Goal: Transaction & Acquisition: Purchase product/service

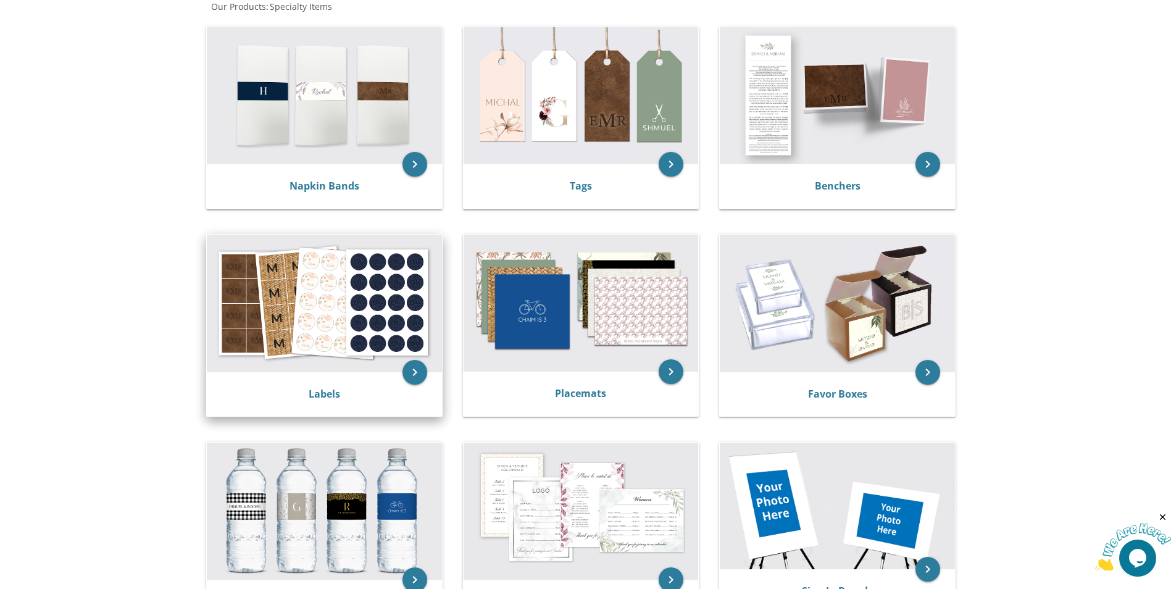
scroll to position [309, 0]
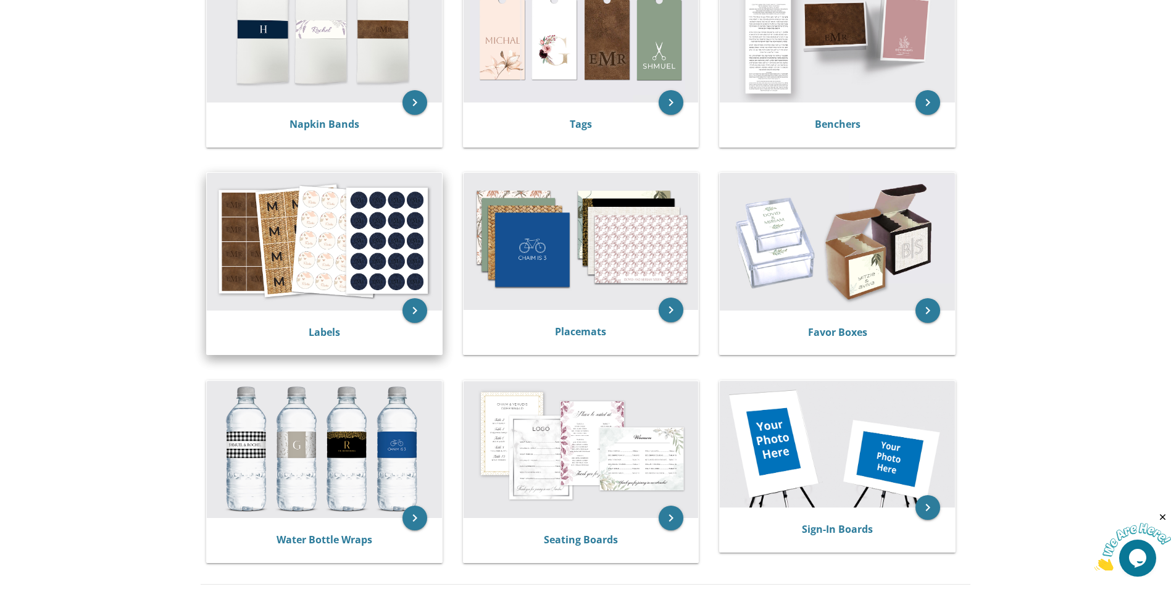
click at [355, 284] on img at bounding box center [324, 241] width 235 height 137
click at [359, 340] on div "Labels" at bounding box center [324, 332] width 235 height 44
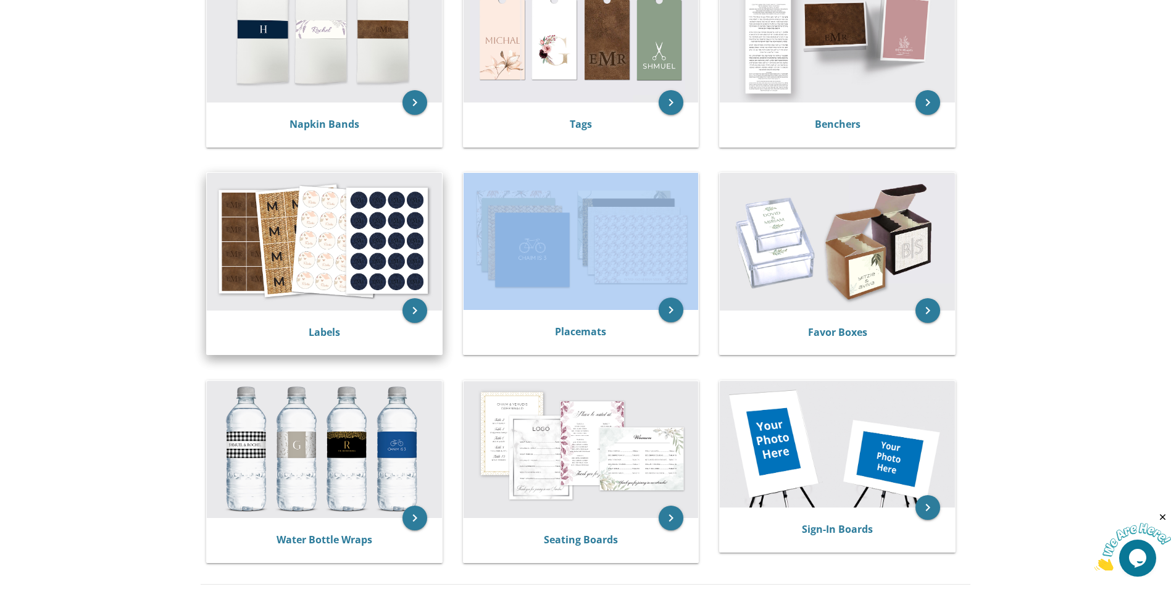
click at [359, 340] on div "Labels" at bounding box center [324, 332] width 235 height 44
click at [406, 315] on icon "keyboard_arrow_right" at bounding box center [414, 310] width 25 height 25
click at [414, 309] on icon "keyboard_arrow_right" at bounding box center [414, 310] width 25 height 25
click at [403, 264] on img at bounding box center [324, 241] width 235 height 137
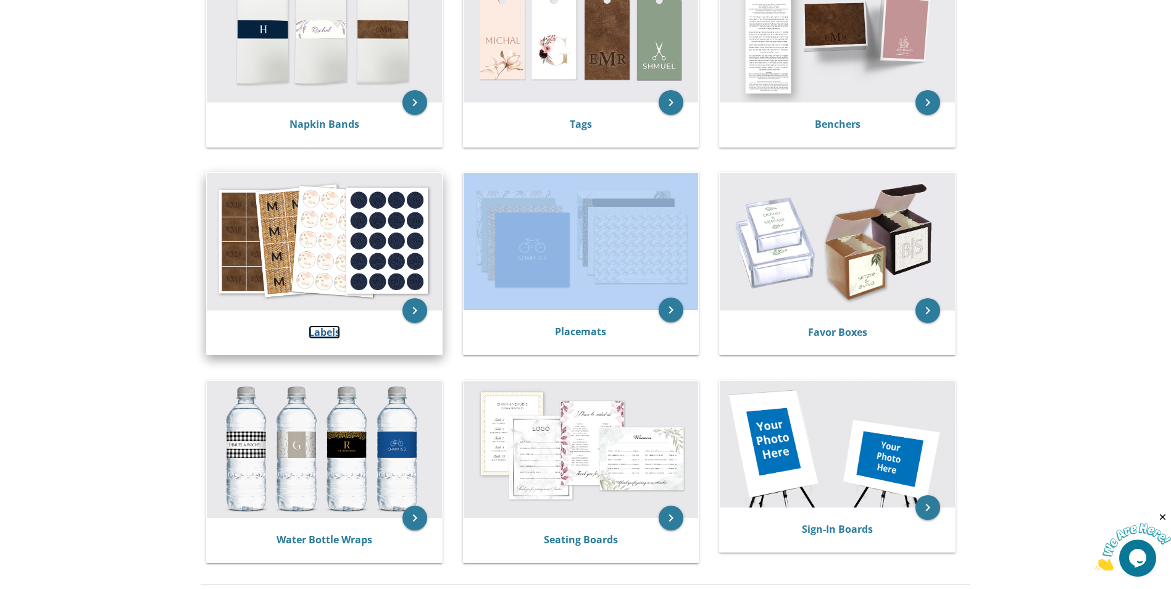
click at [322, 331] on link "Labels" at bounding box center [324, 332] width 31 height 14
click at [322, 335] on link "Labels" at bounding box center [324, 332] width 31 height 14
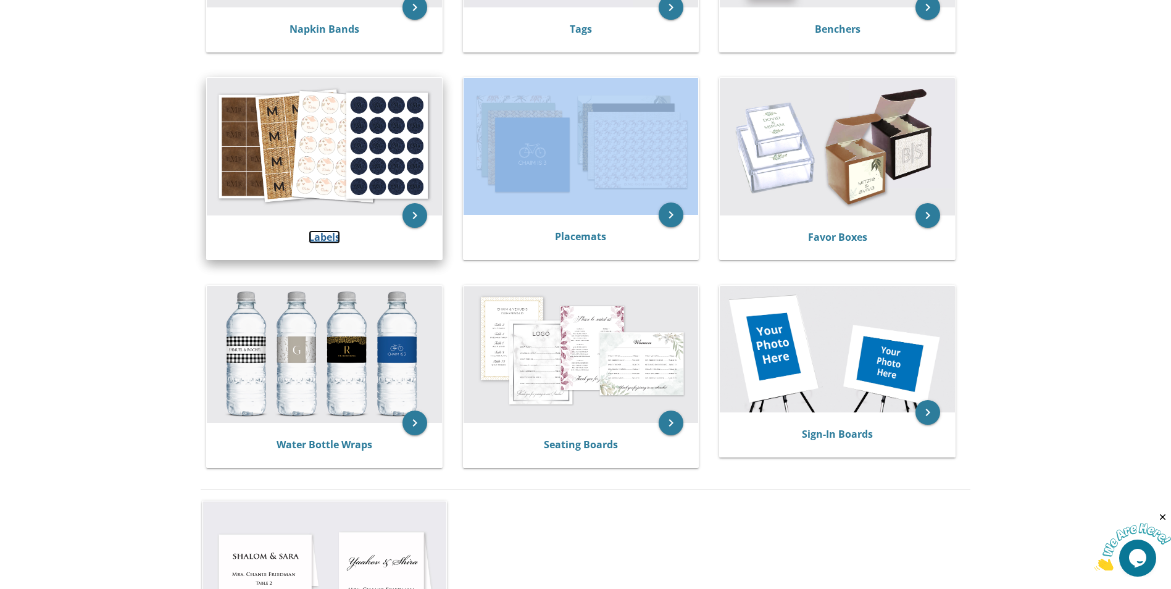
scroll to position [494, 0]
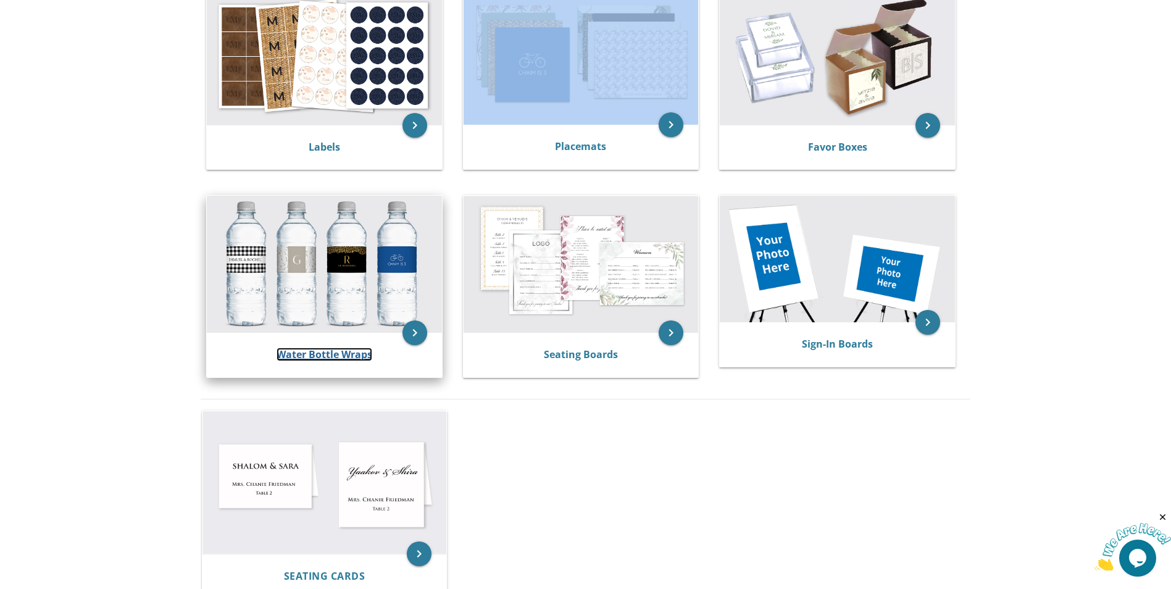
click at [352, 351] on link "Water Bottle Wraps" at bounding box center [325, 355] width 96 height 14
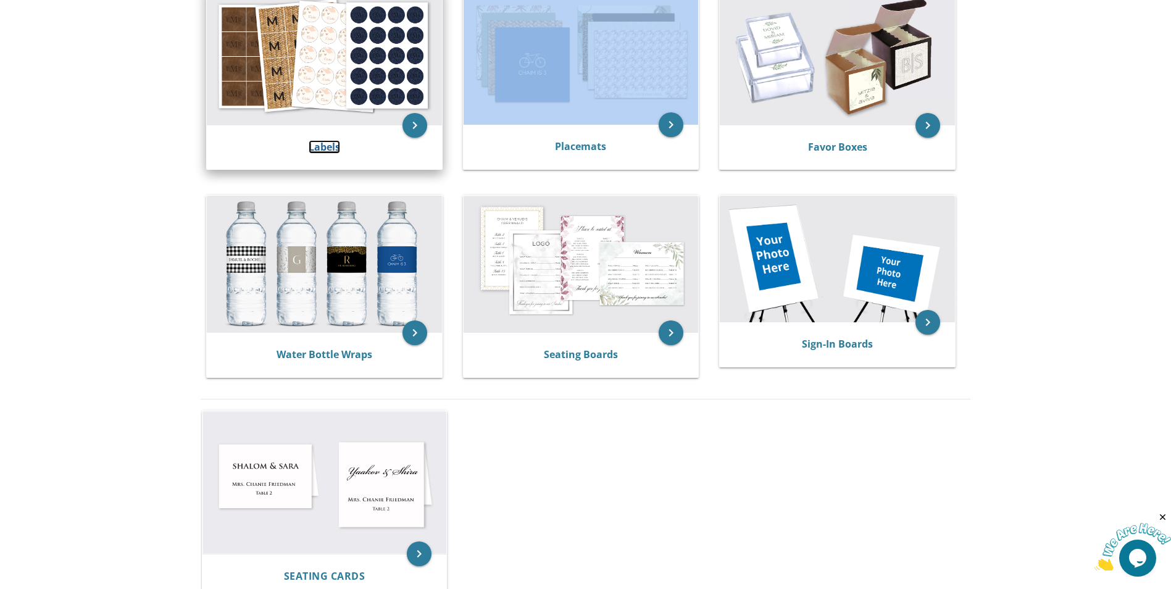
click at [323, 144] on link "Labels" at bounding box center [324, 147] width 31 height 14
click at [1166, 514] on icon "Close" at bounding box center [1162, 517] width 11 height 11
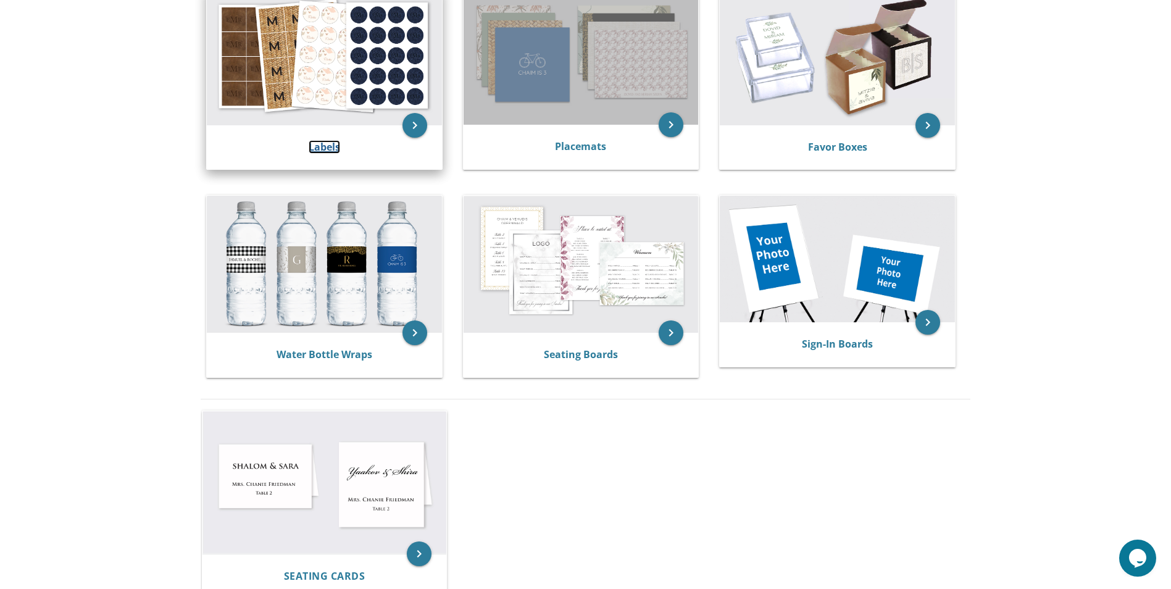
click at [325, 146] on link "Labels" at bounding box center [324, 147] width 31 height 14
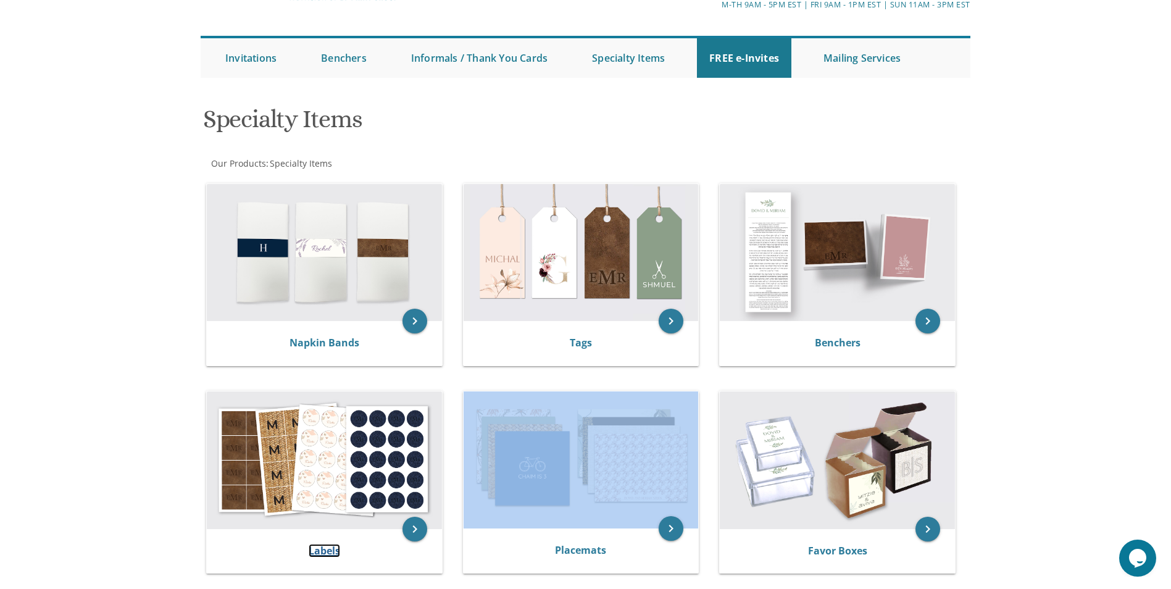
scroll to position [0, 0]
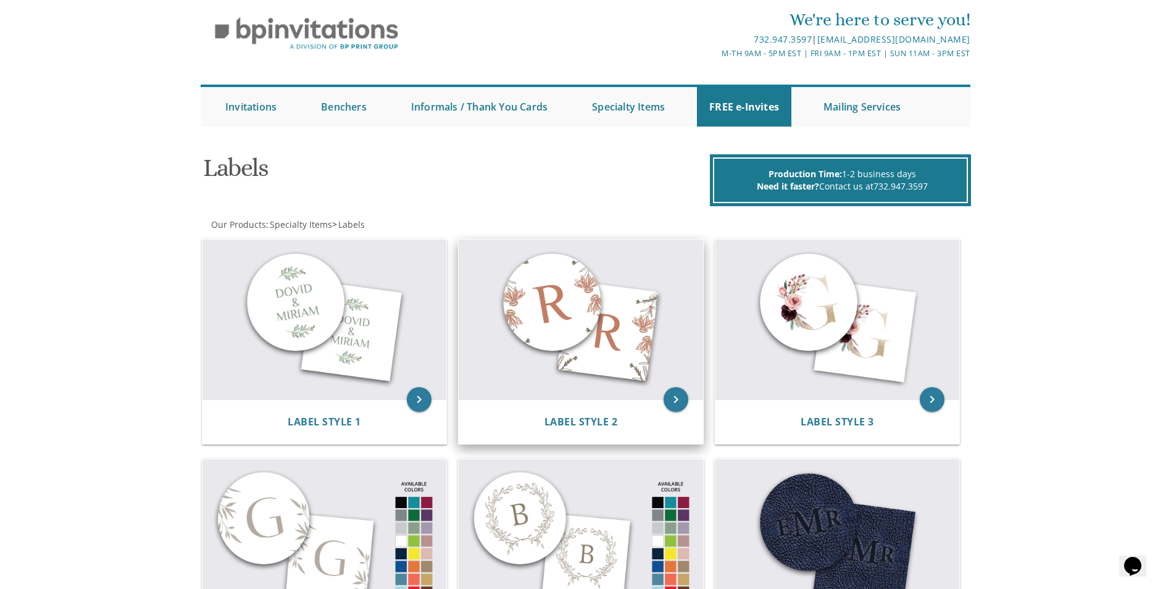
scroll to position [62, 0]
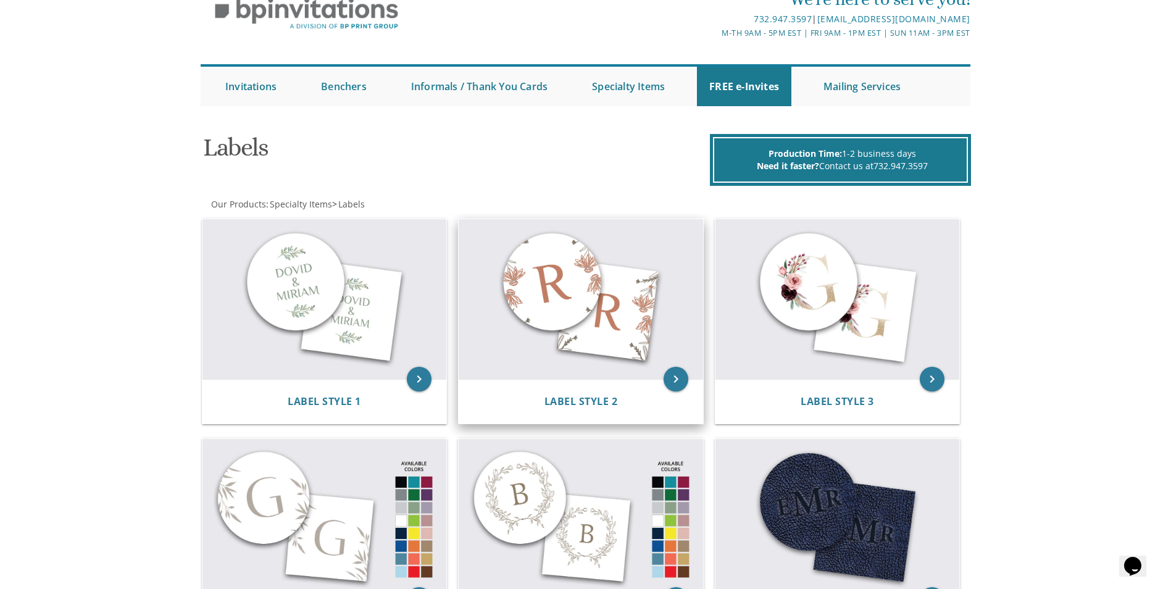
click at [596, 338] on img at bounding box center [581, 299] width 244 height 160
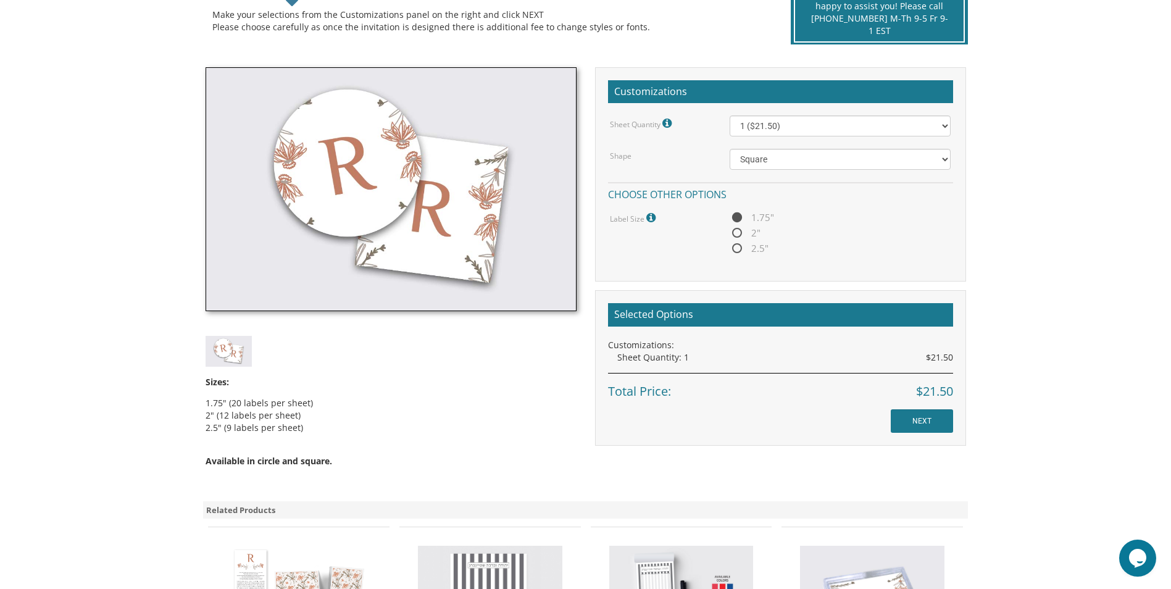
scroll to position [309, 0]
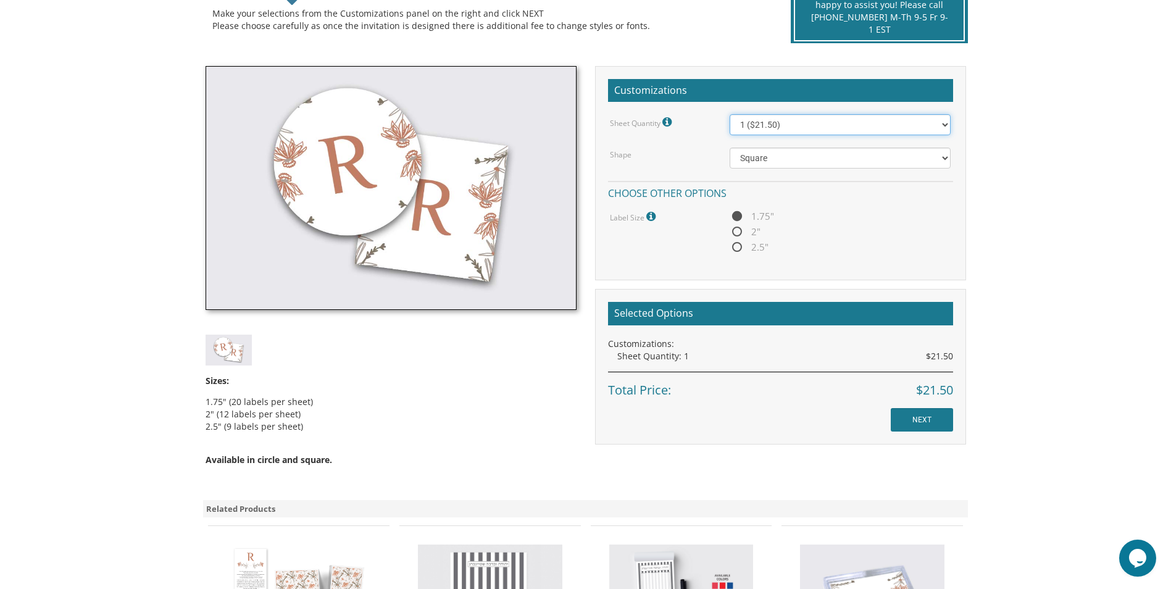
click at [941, 123] on select "1 ($21.50) 2 ($25.00) 3 ($28.50) 4 ($32.00) 5 ($35.50) 6 ($39.00) 7 ($42.50) 8 …" at bounding box center [840, 124] width 221 height 21
select select "4"
click at [730, 114] on select "1 ($21.50) 2 ($25.00) 3 ($28.50) 4 ($32.00) 5 ($35.50) 6 ($39.00) 7 ($42.50) 8 …" at bounding box center [840, 124] width 221 height 21
click at [945, 128] on select "1 ($21.50) 2 ($25.00) 3 ($28.50) 4 ($32.00) 5 ($35.50) 6 ($39.00) 7 ($42.50) 8 …" at bounding box center [840, 124] width 221 height 21
click at [1026, 193] on body "My Cart {{shoppingcart.totalQuantityDisplay}} Total: {{shoppingcart.subtotal}} …" at bounding box center [585, 338] width 1171 height 1294
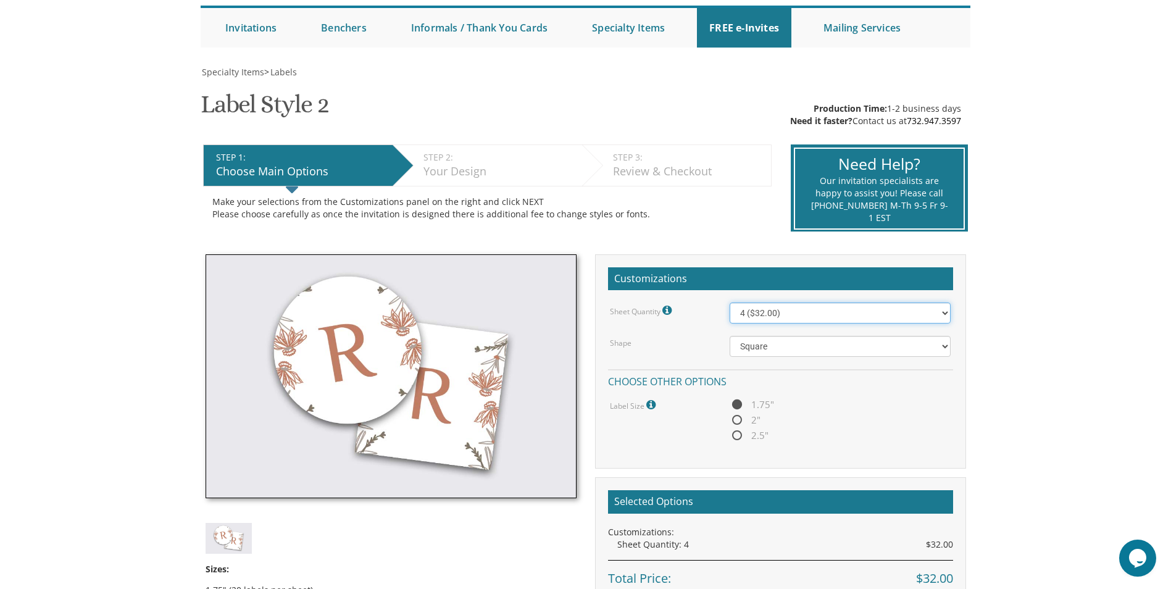
scroll to position [0, 0]
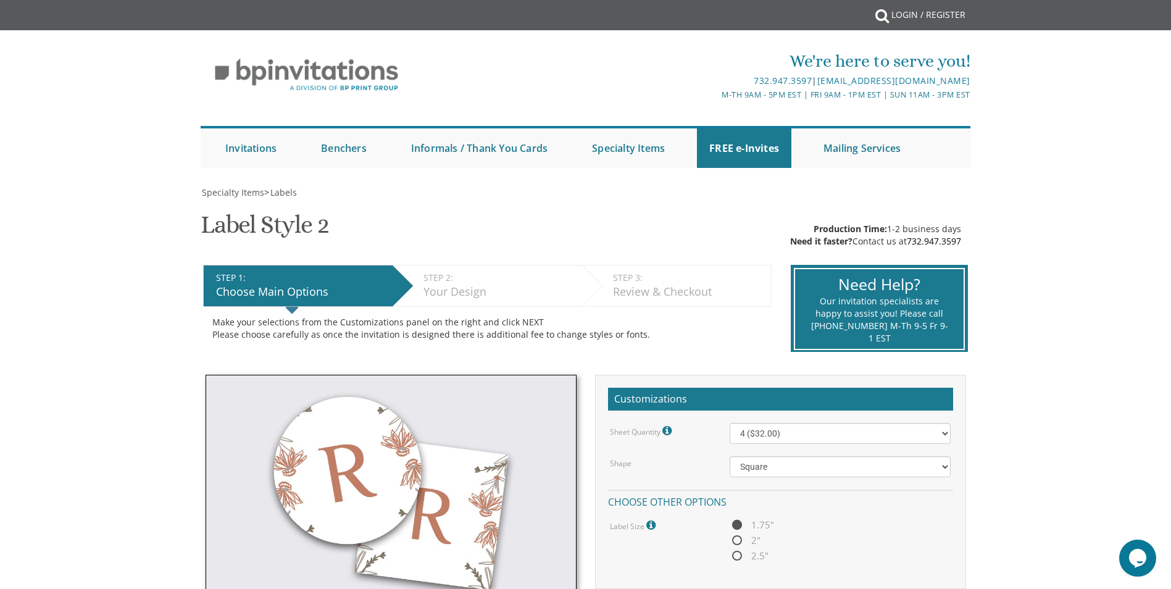
click at [476, 286] on div "Your Design" at bounding box center [499, 292] width 152 height 16
click at [464, 213] on link "Bar Mitzvah" at bounding box center [467, 214] width 181 height 31
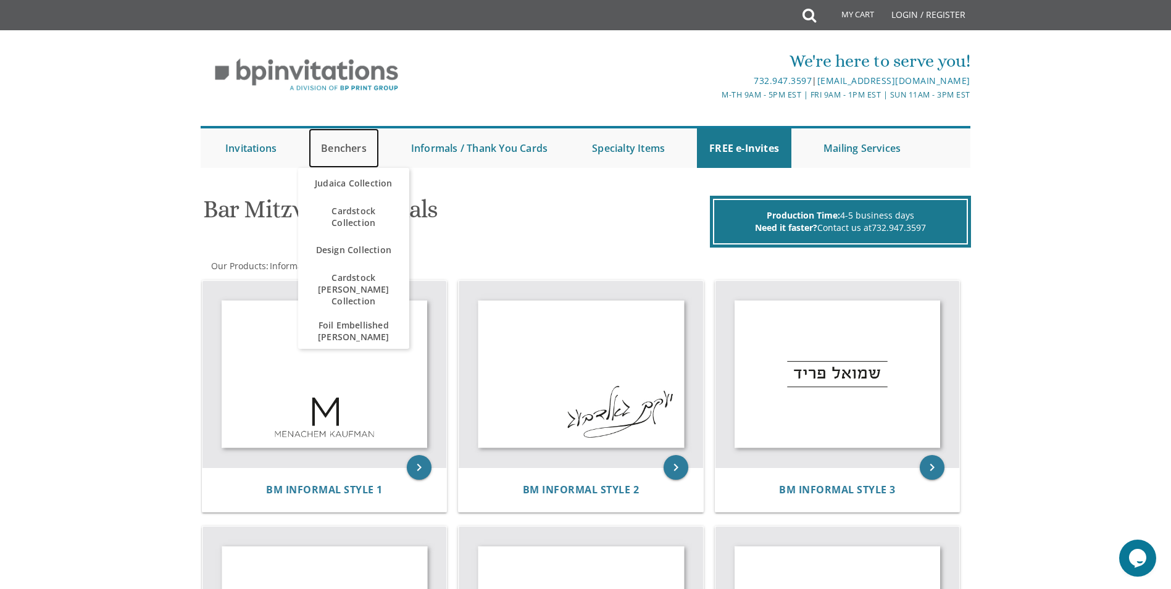
click at [325, 154] on link "Benchers" at bounding box center [344, 148] width 70 height 40
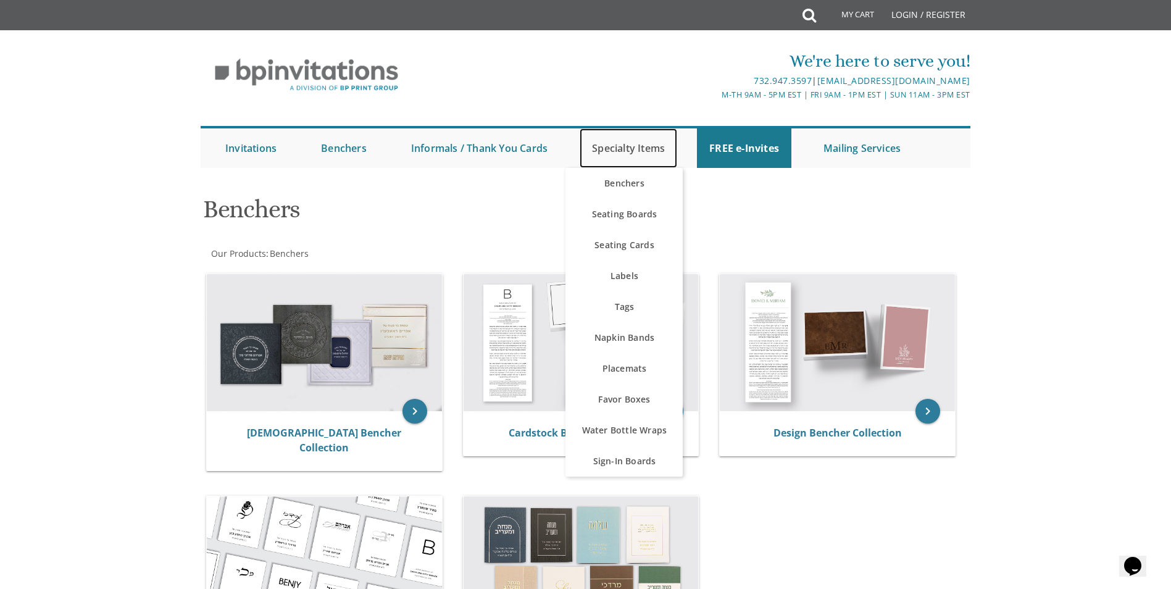
click at [630, 143] on link "Specialty Items" at bounding box center [629, 148] width 98 height 40
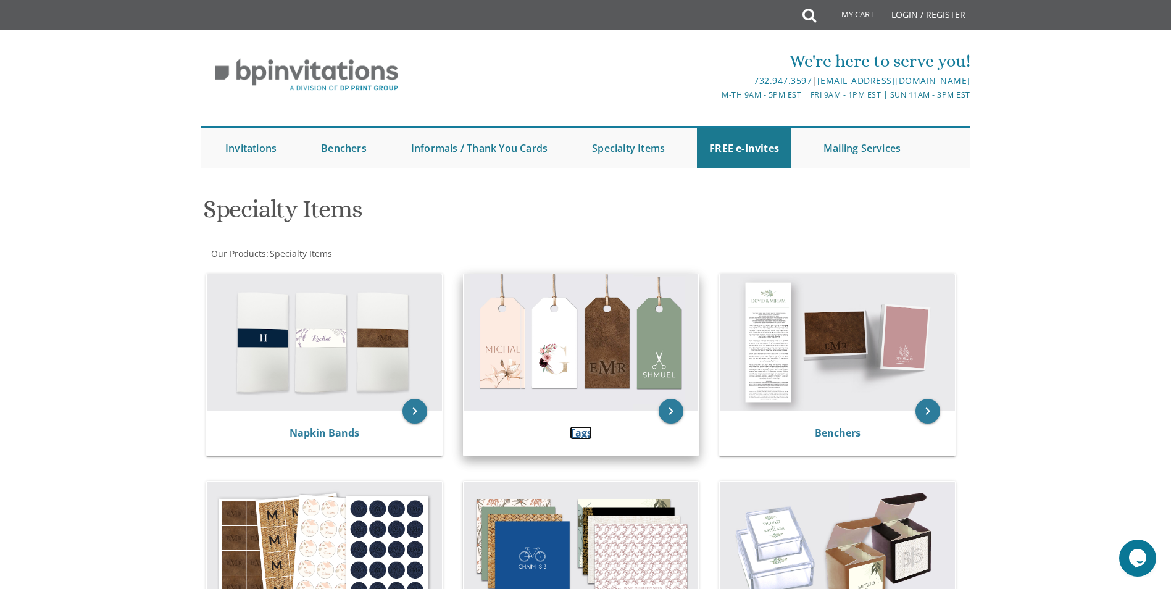
click at [578, 430] on link "Tags" at bounding box center [581, 433] width 22 height 14
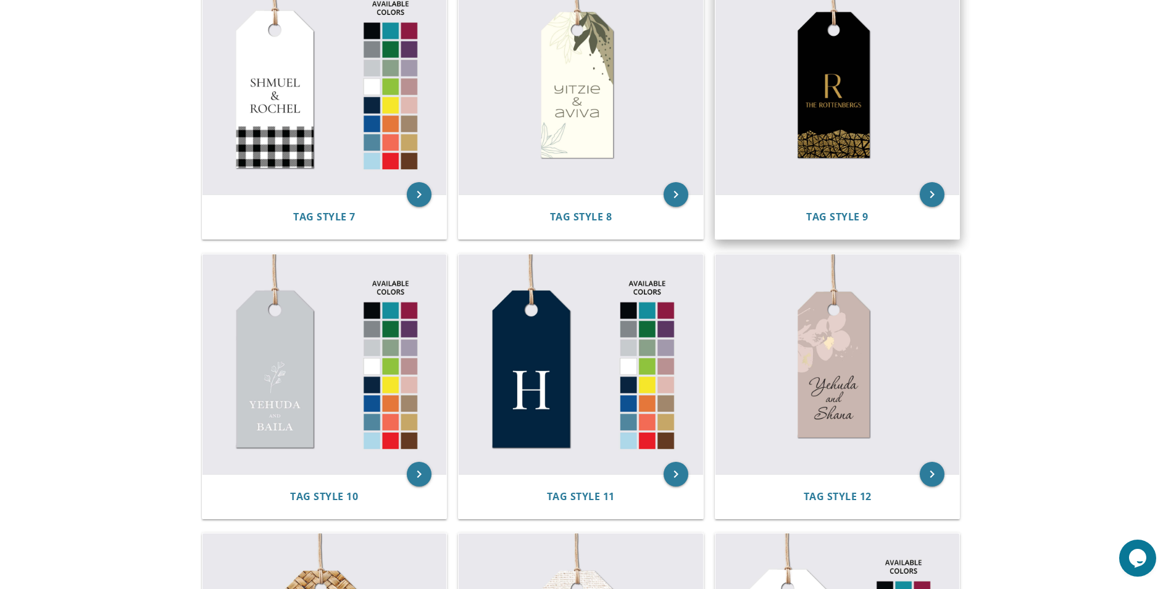
scroll to position [1111, 0]
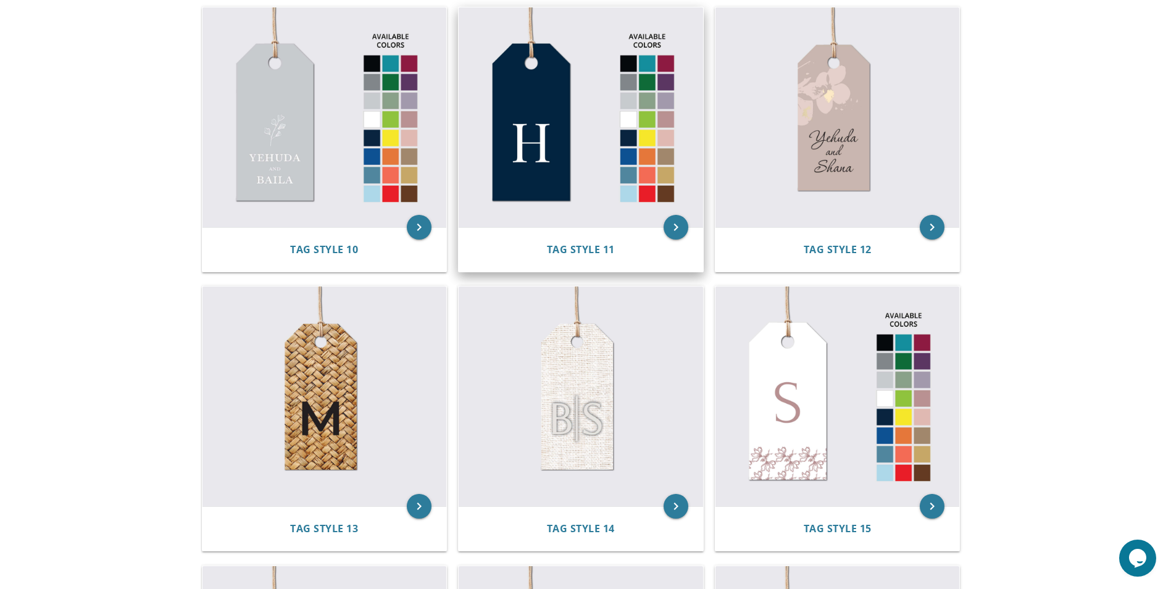
click at [587, 202] on img at bounding box center [581, 117] width 244 height 220
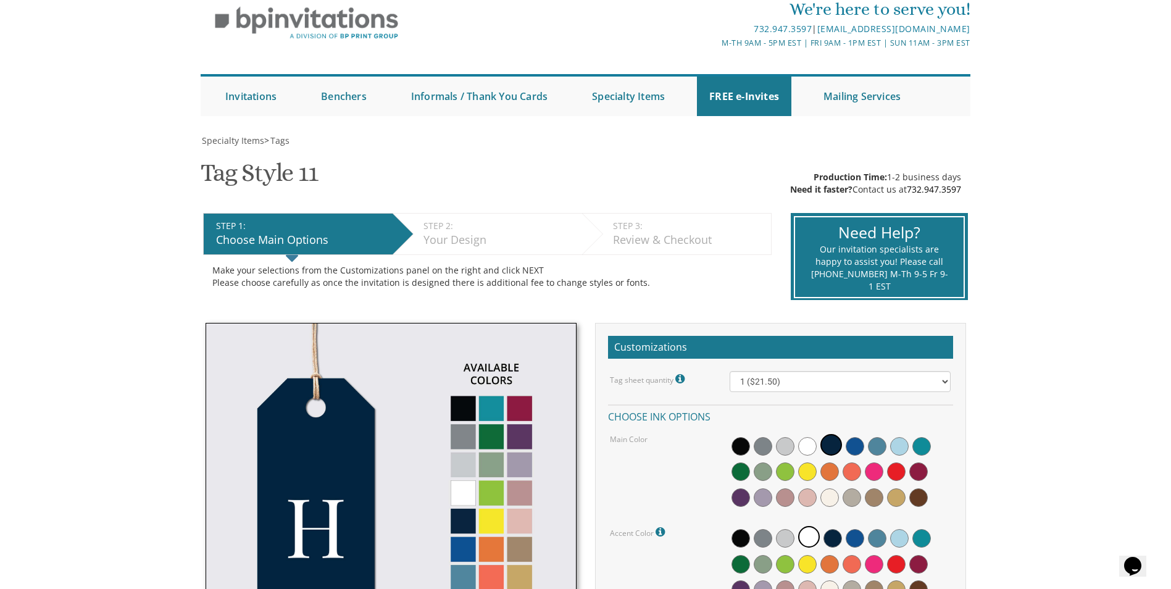
scroll to position [123, 0]
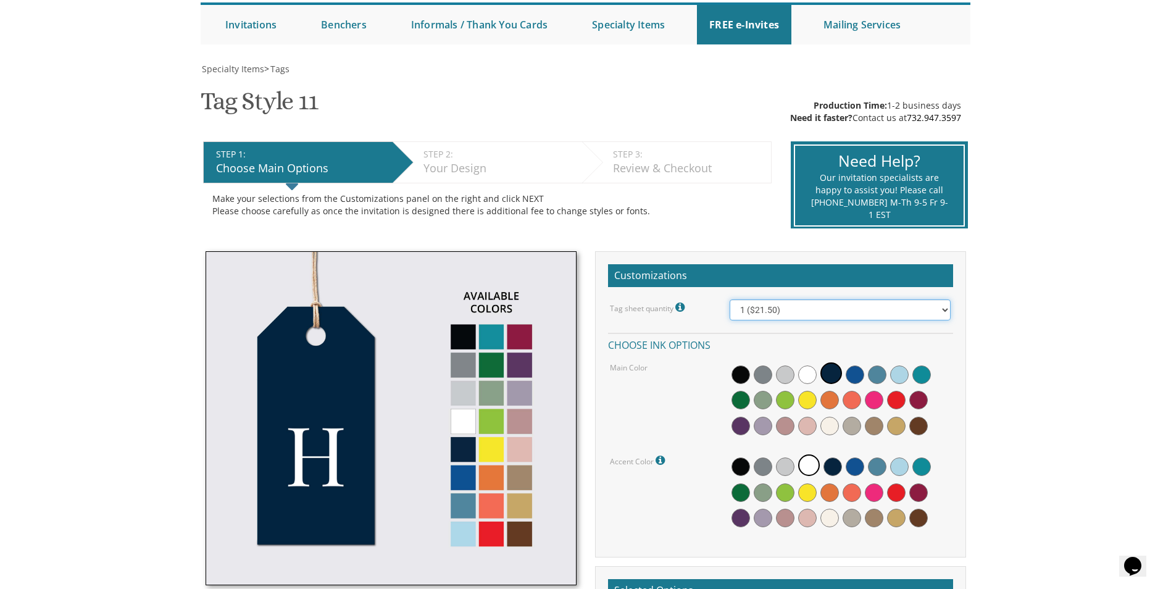
click at [950, 314] on select "1 ($21.50) 2 ($25.00) 3 ($28.50) 4 ($32.00) 5 ($35.50) 6 ($39.00) 7 ($42.50) 8 …" at bounding box center [840, 309] width 221 height 21
click at [1069, 175] on body "My Cart {{shoppingcart.totalQuantityDisplay}} Total: {{shoppingcart.subtotal}} …" at bounding box center [585, 476] width 1171 height 1198
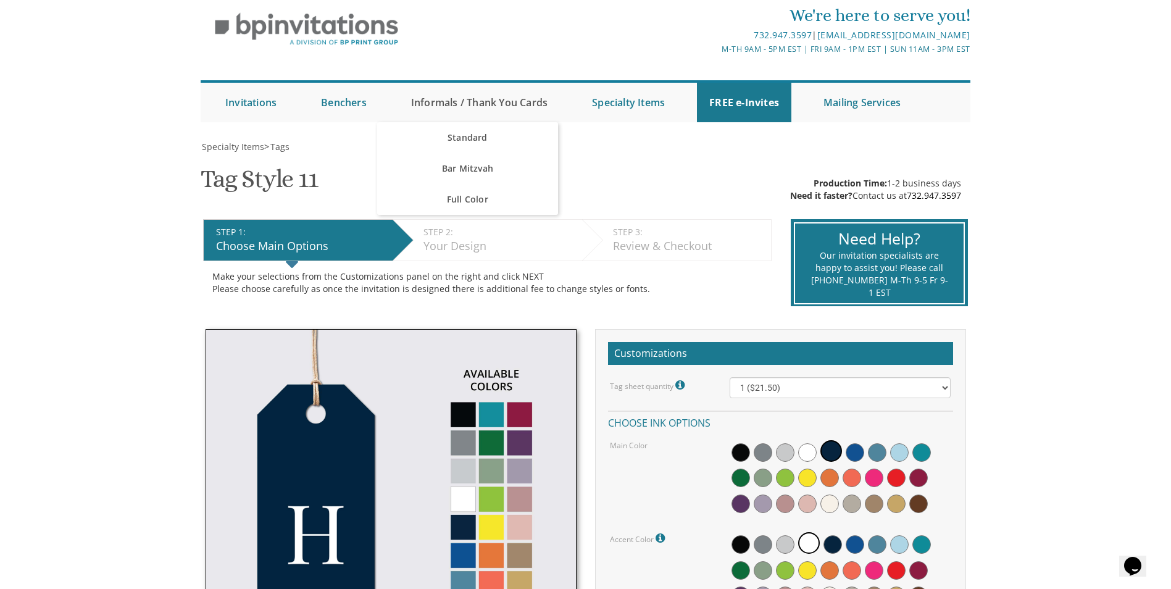
scroll to position [0, 0]
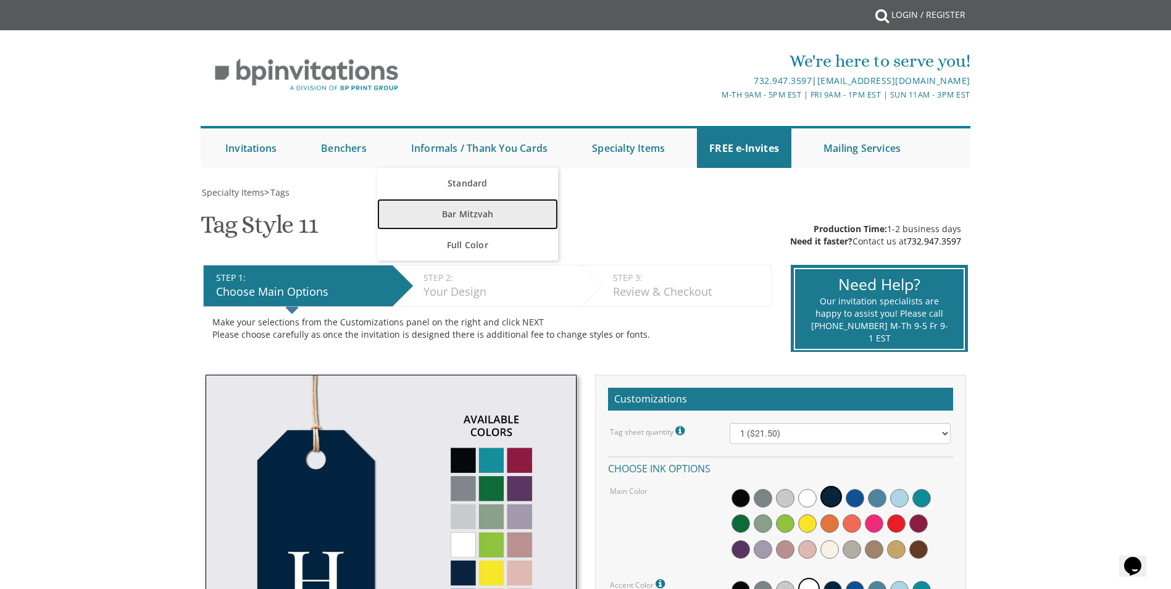
click at [483, 214] on link "Bar Mitzvah" at bounding box center [467, 214] width 181 height 31
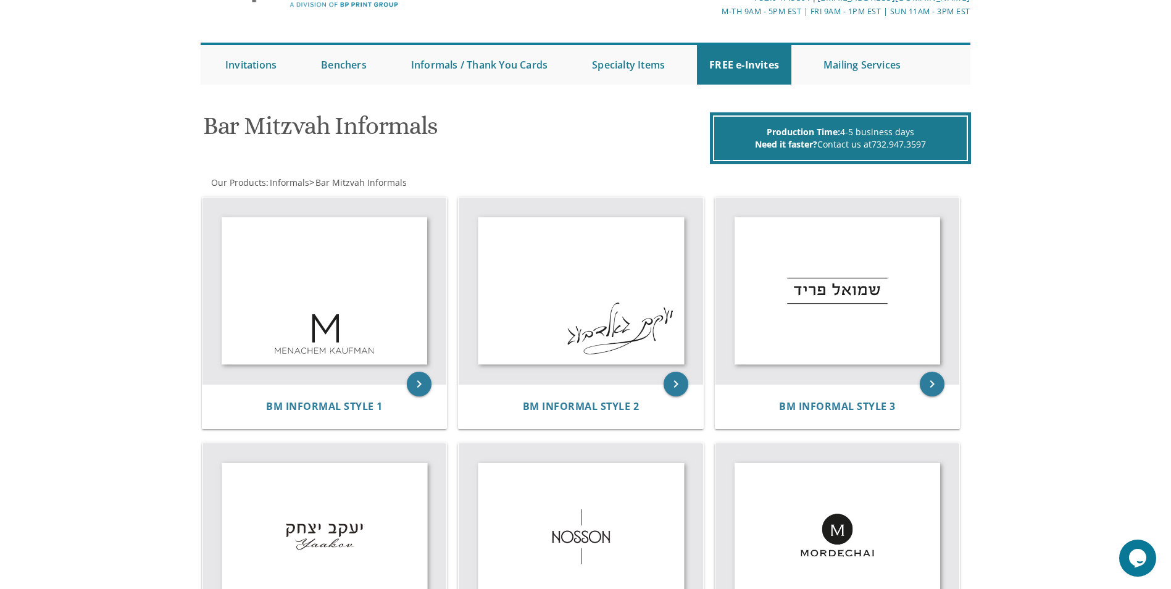
scroll to position [62, 0]
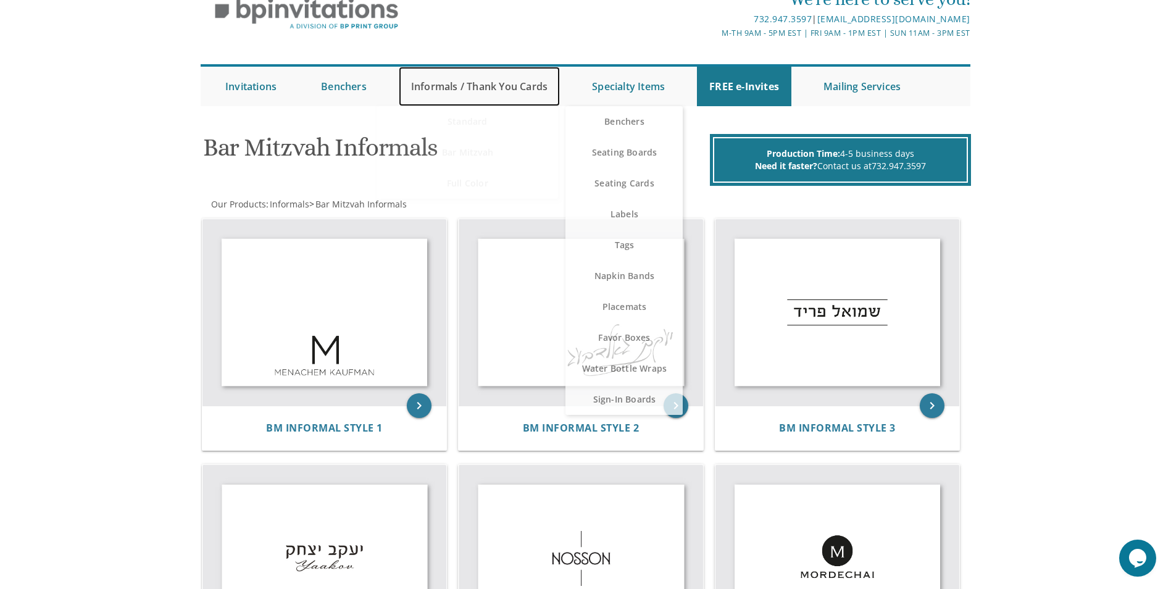
click at [537, 91] on link "Informals / Thank You Cards" at bounding box center [479, 87] width 161 height 40
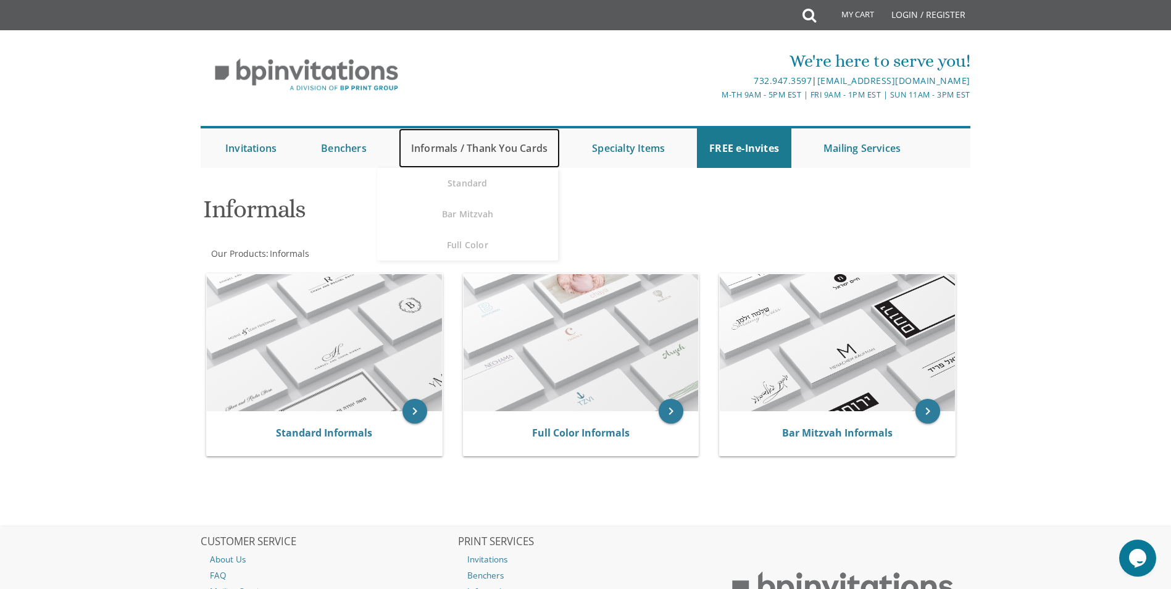
click at [493, 151] on link "Informals / Thank You Cards" at bounding box center [479, 148] width 161 height 40
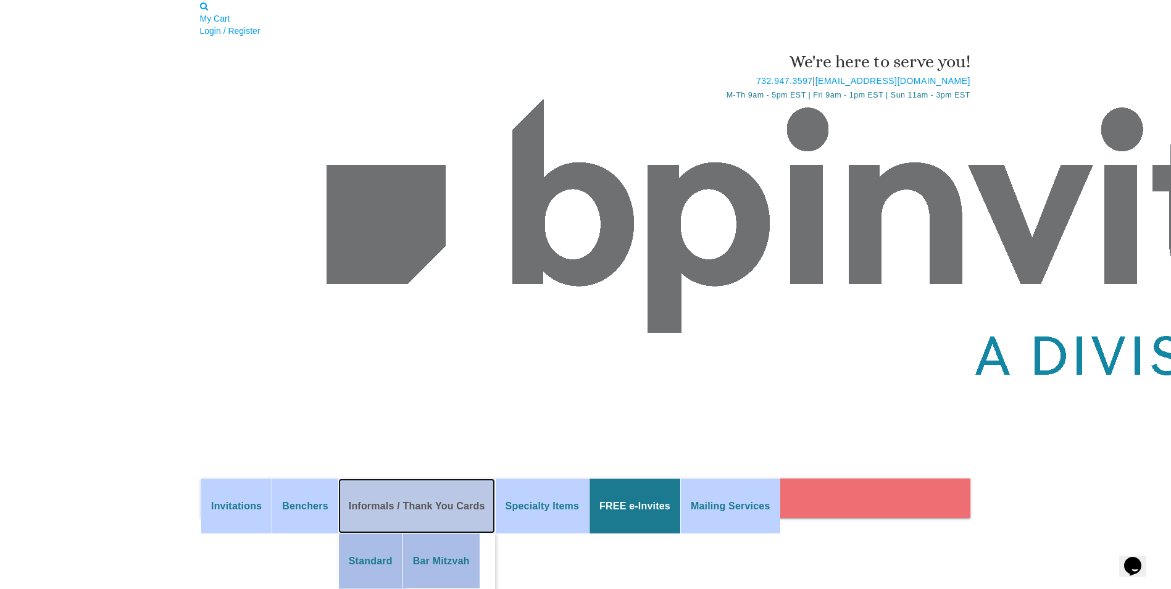
click at [492, 478] on link "Informals / Thank You Cards" at bounding box center [416, 505] width 157 height 55
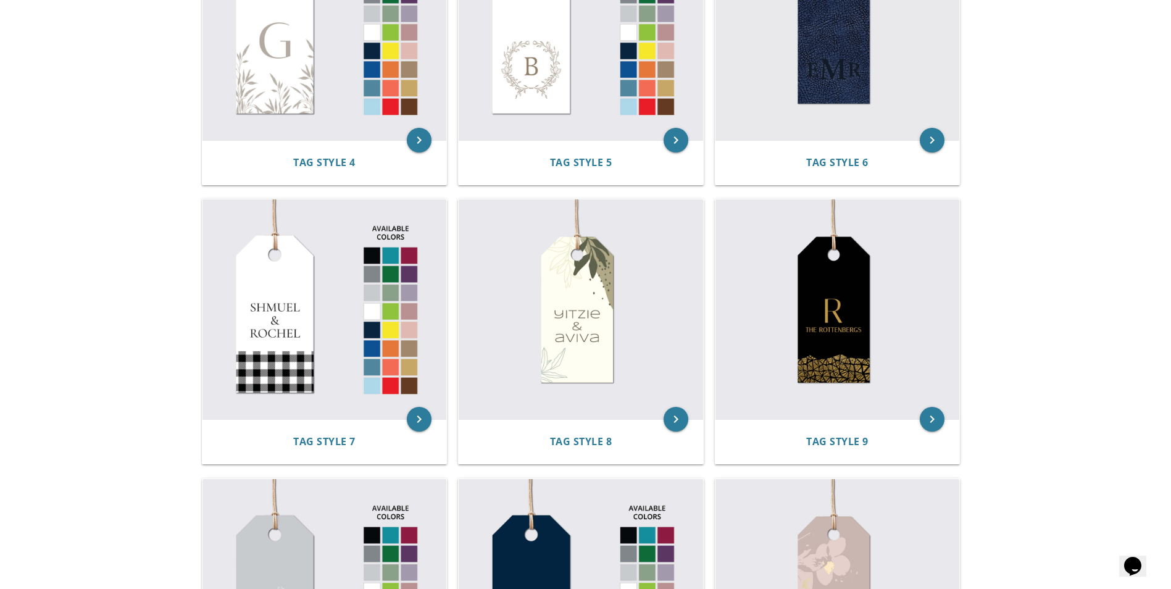
scroll to position [617, 0]
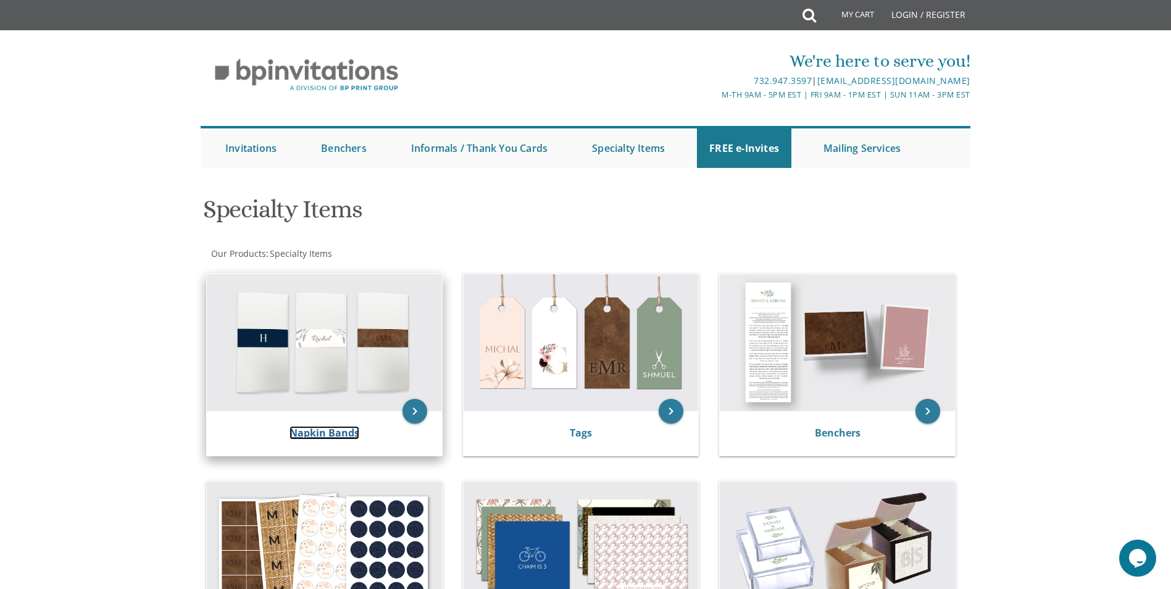
click at [344, 431] on link "Napkin Bands" at bounding box center [325, 433] width 70 height 14
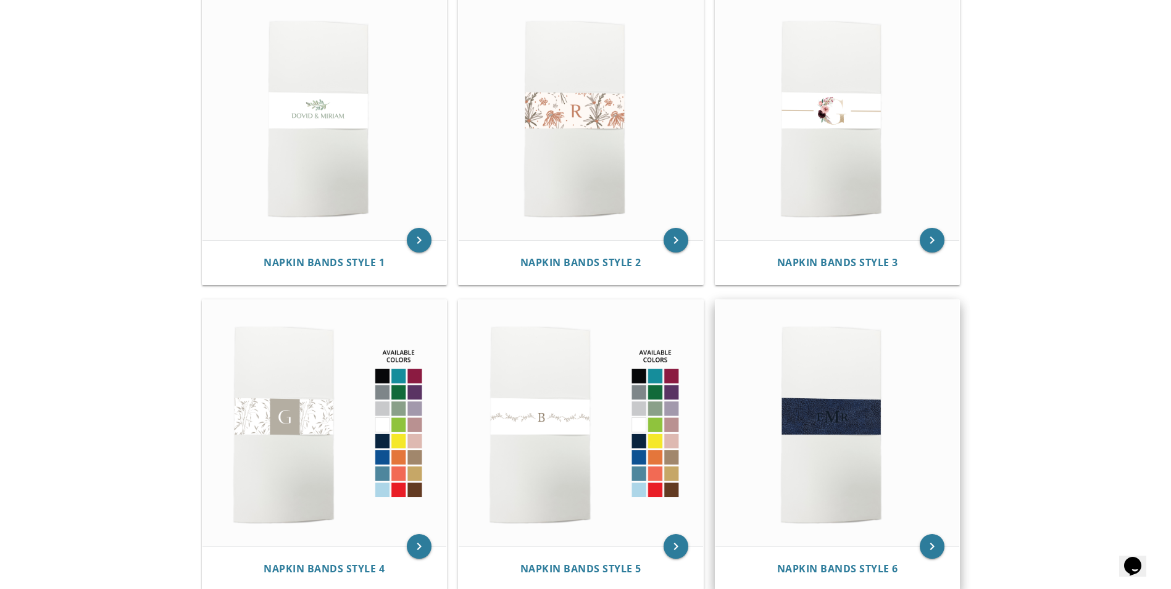
scroll to position [309, 0]
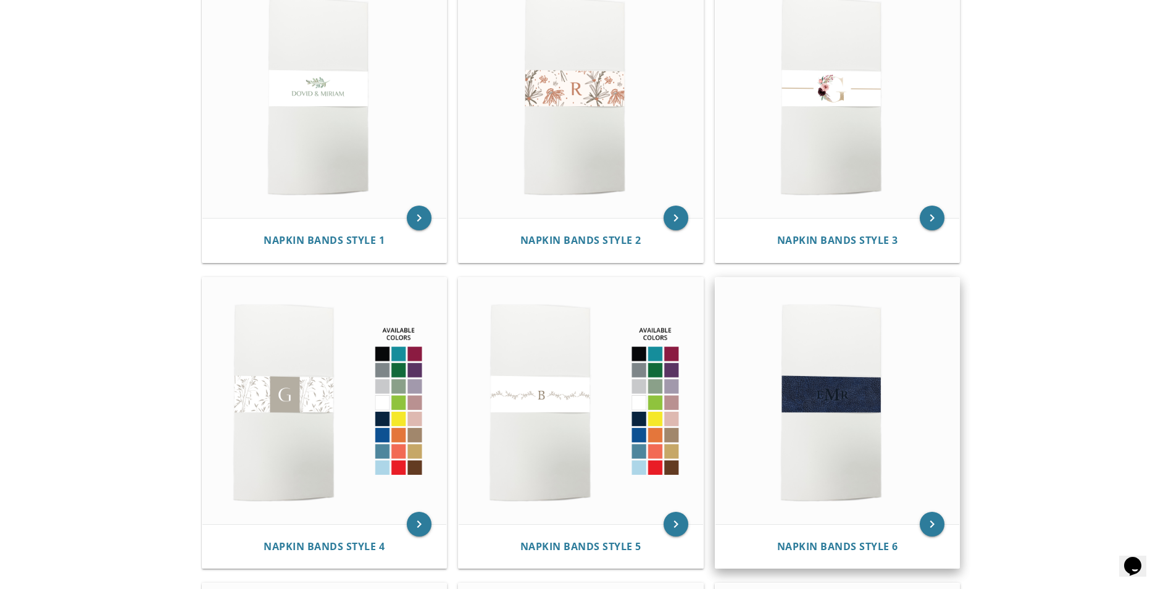
click at [814, 486] on img at bounding box center [837, 401] width 244 height 246
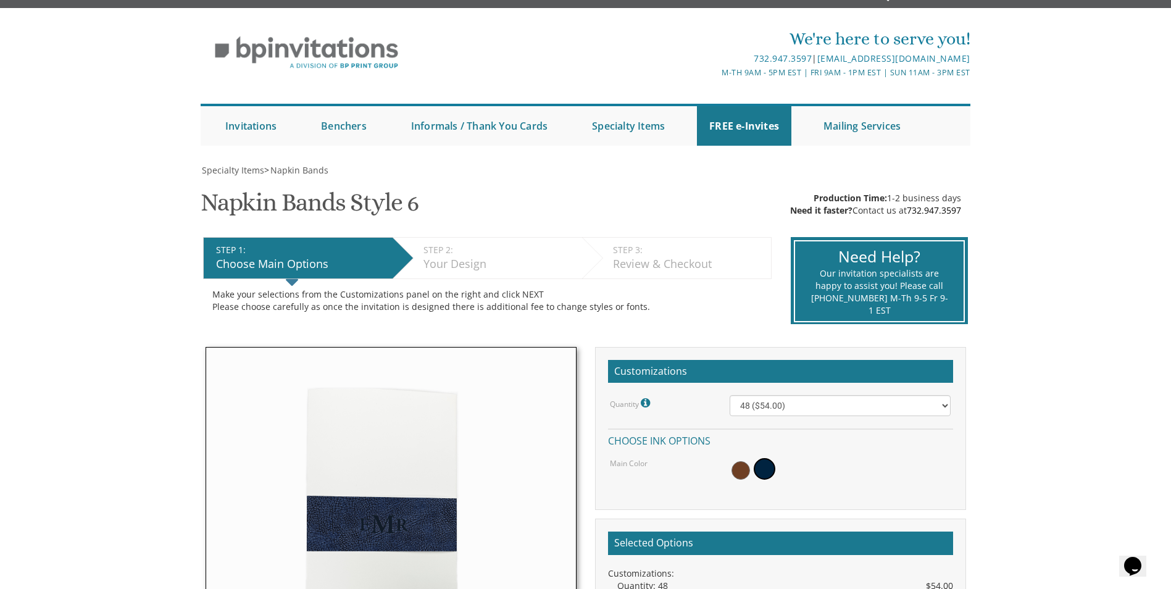
scroll to position [62, 0]
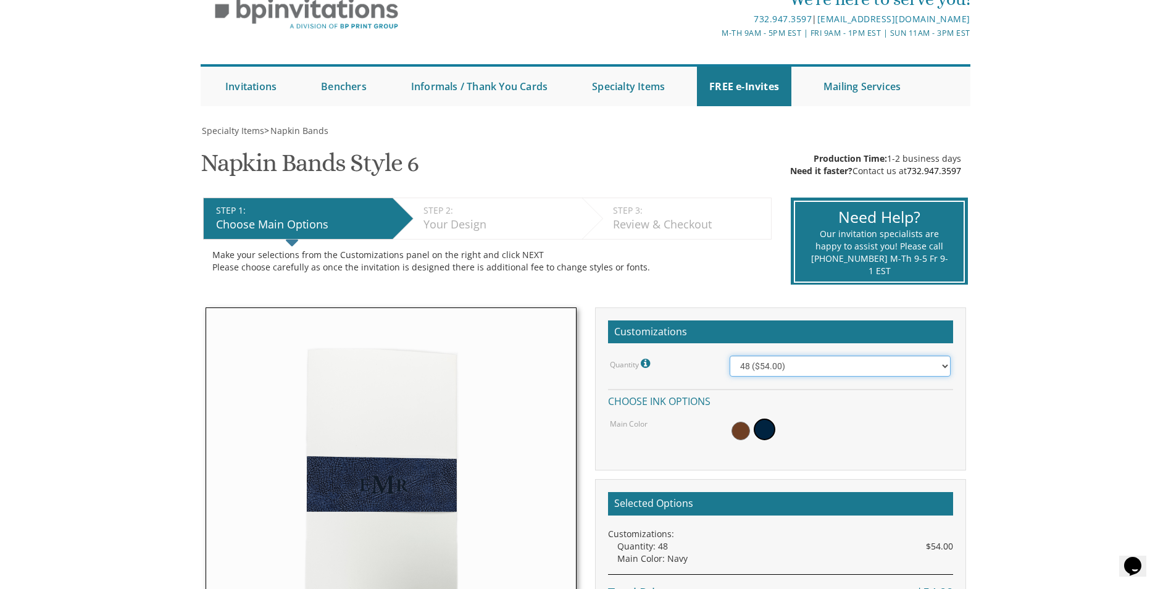
click at [946, 369] on select "48 ($54.00) 96 ($72.00) 144 ($99.00) 192 ($126.00)" at bounding box center [840, 366] width 221 height 21
click at [1065, 405] on body "My Cart {{shoppingcart.totalQuantityDisplay}} Total: {{shoppingcart.subtotal}} …" at bounding box center [585, 524] width 1171 height 1173
